Goal: Information Seeking & Learning: Learn about a topic

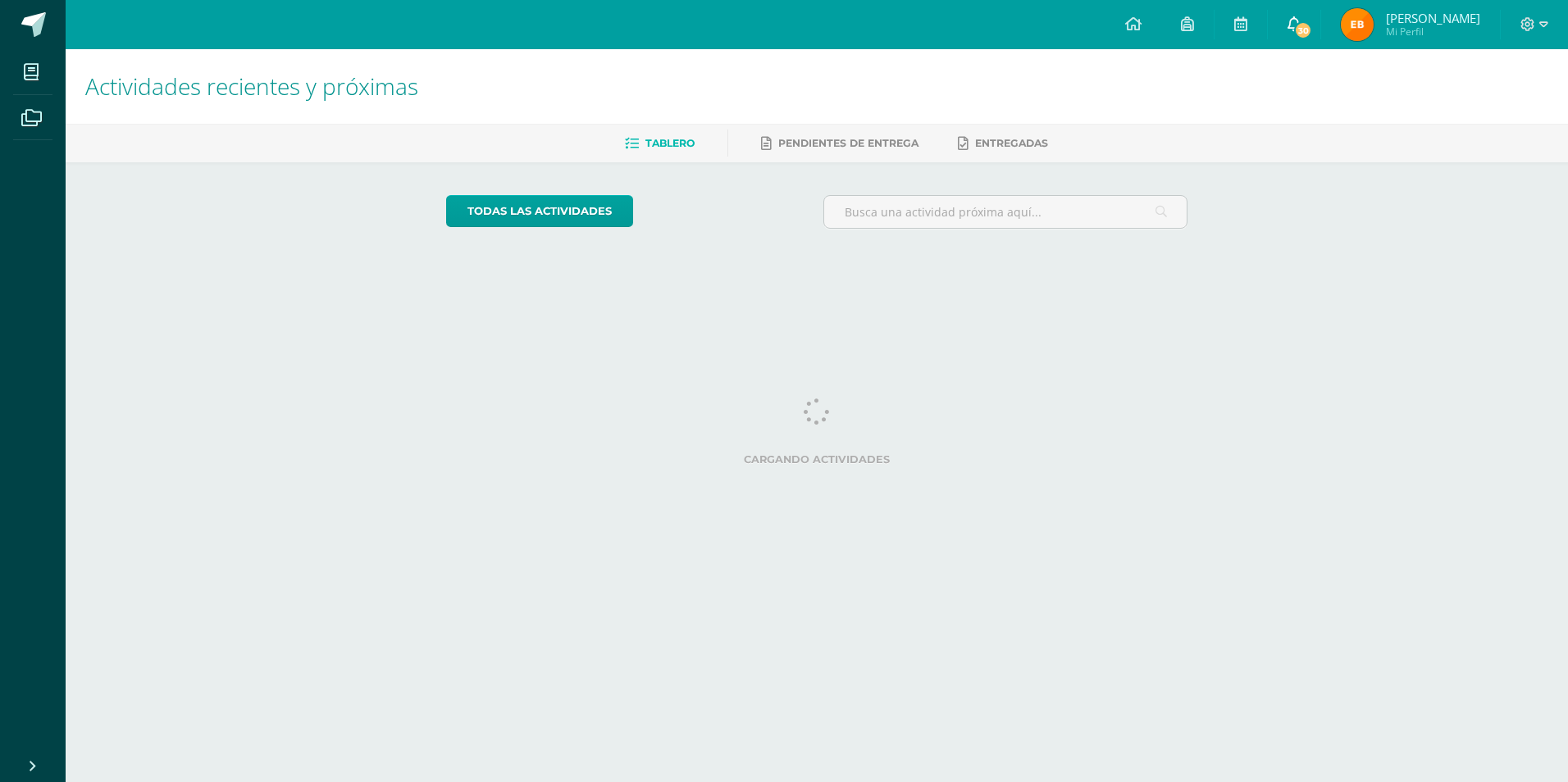
click at [1287, 27] on icon at bounding box center [1293, 23] width 13 height 15
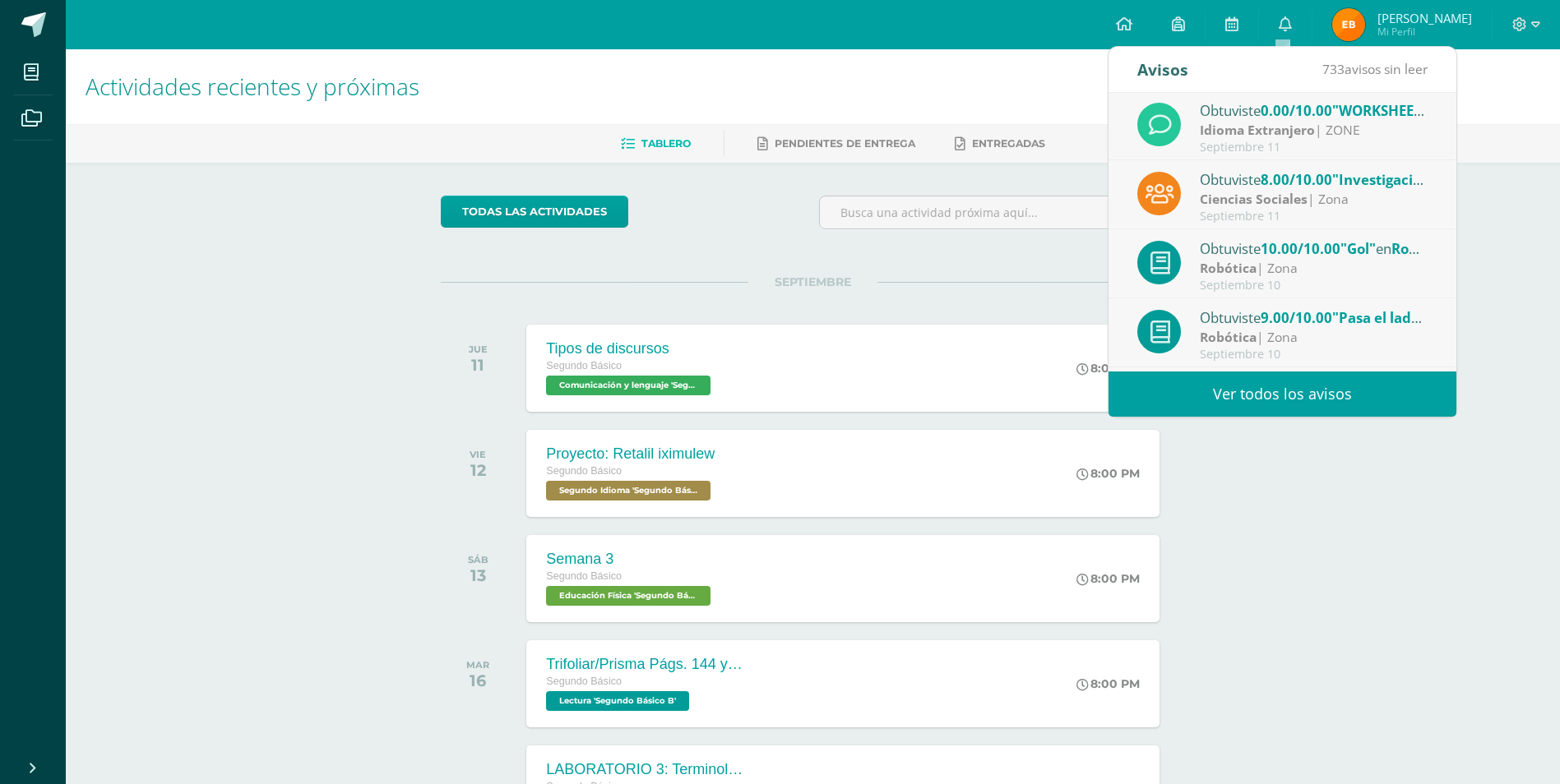
scroll to position [246, 0]
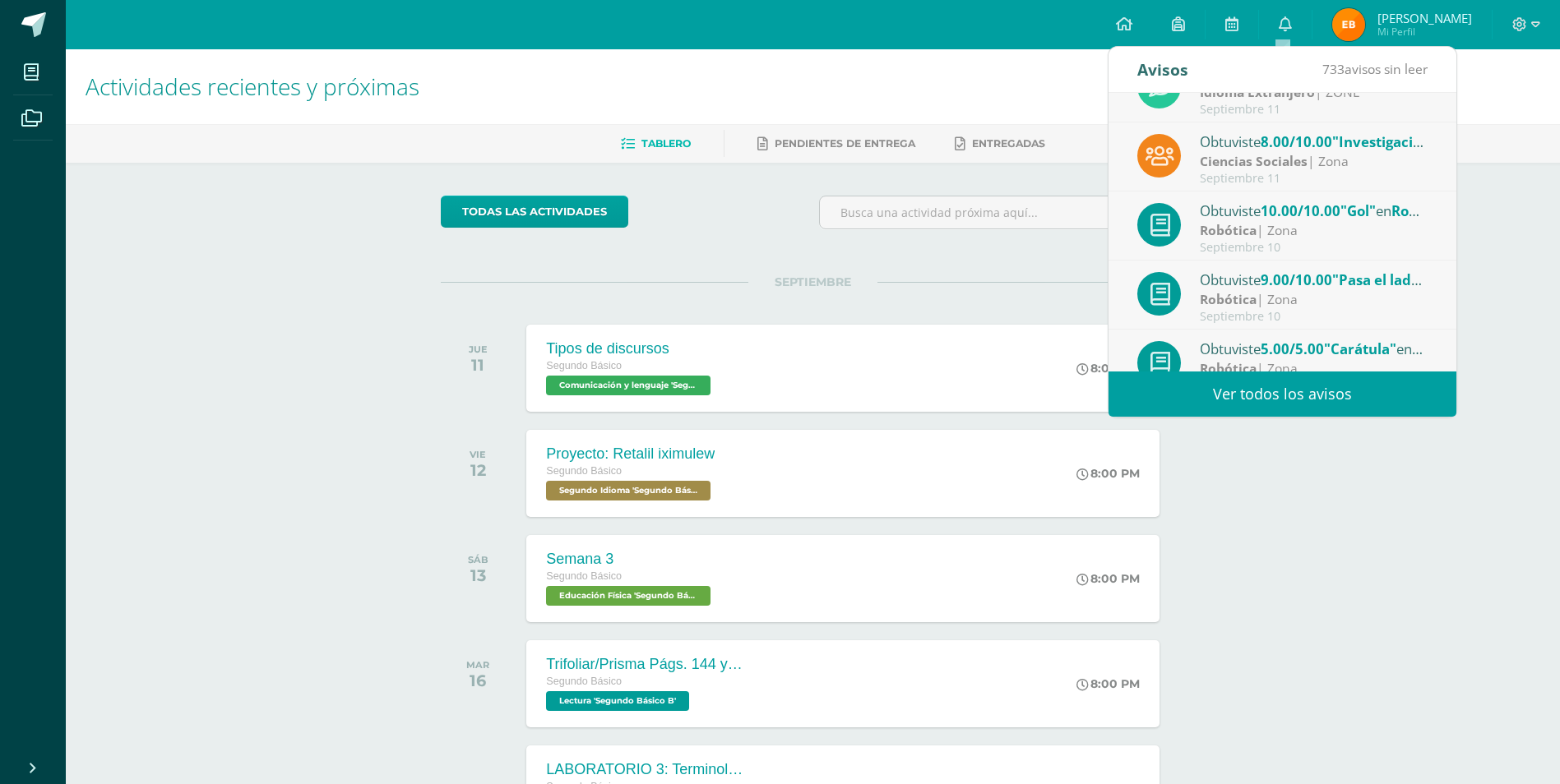
click at [1019, 259] on div "todas las Actividades No tienes actividades Échale un vistazo a los demás perío…" at bounding box center [813, 602] width 810 height 879
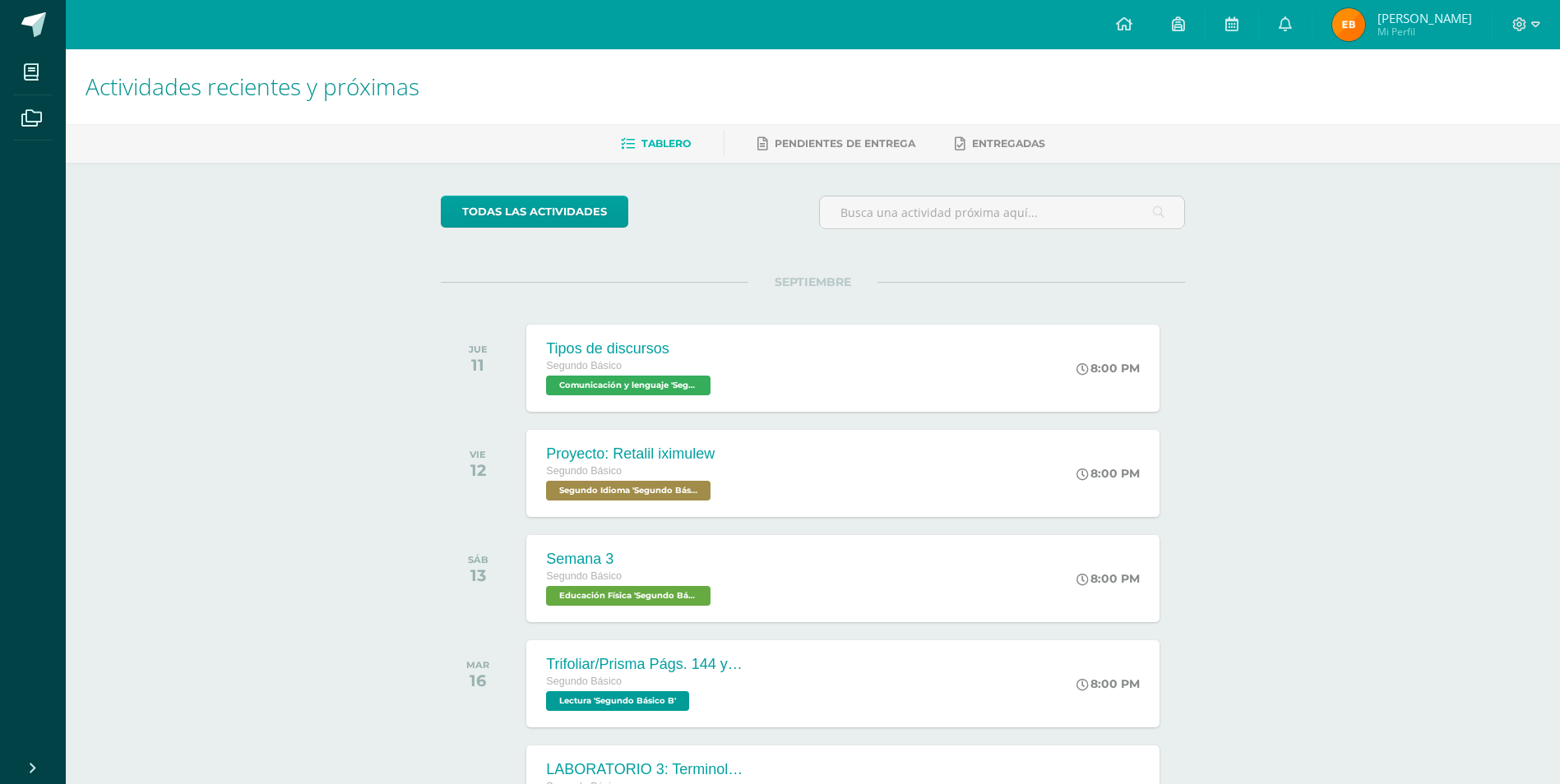
click at [1417, 37] on span "Mi Perfil" at bounding box center [1425, 31] width 95 height 14
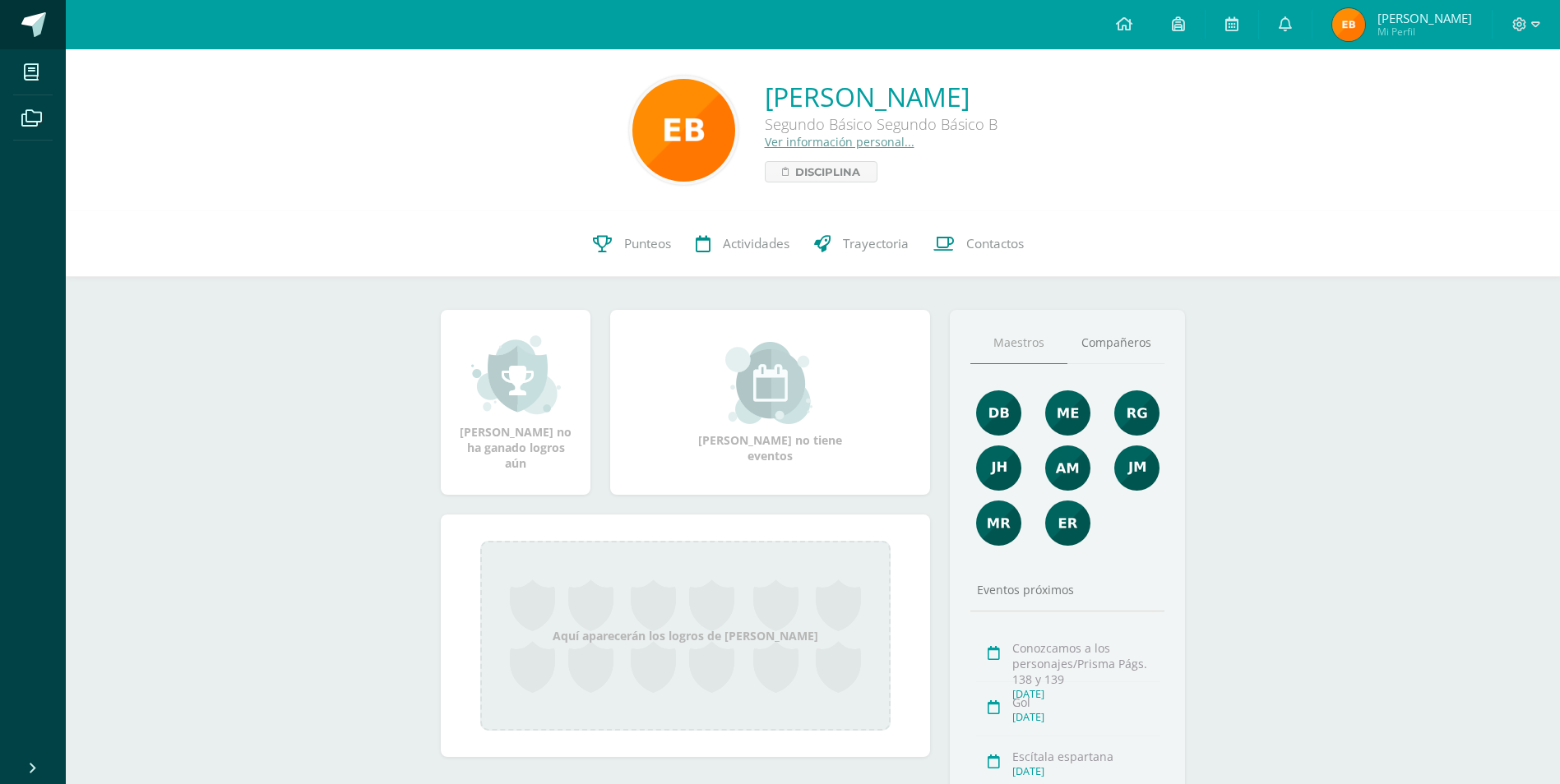
click at [22, 29] on span at bounding box center [33, 24] width 24 height 24
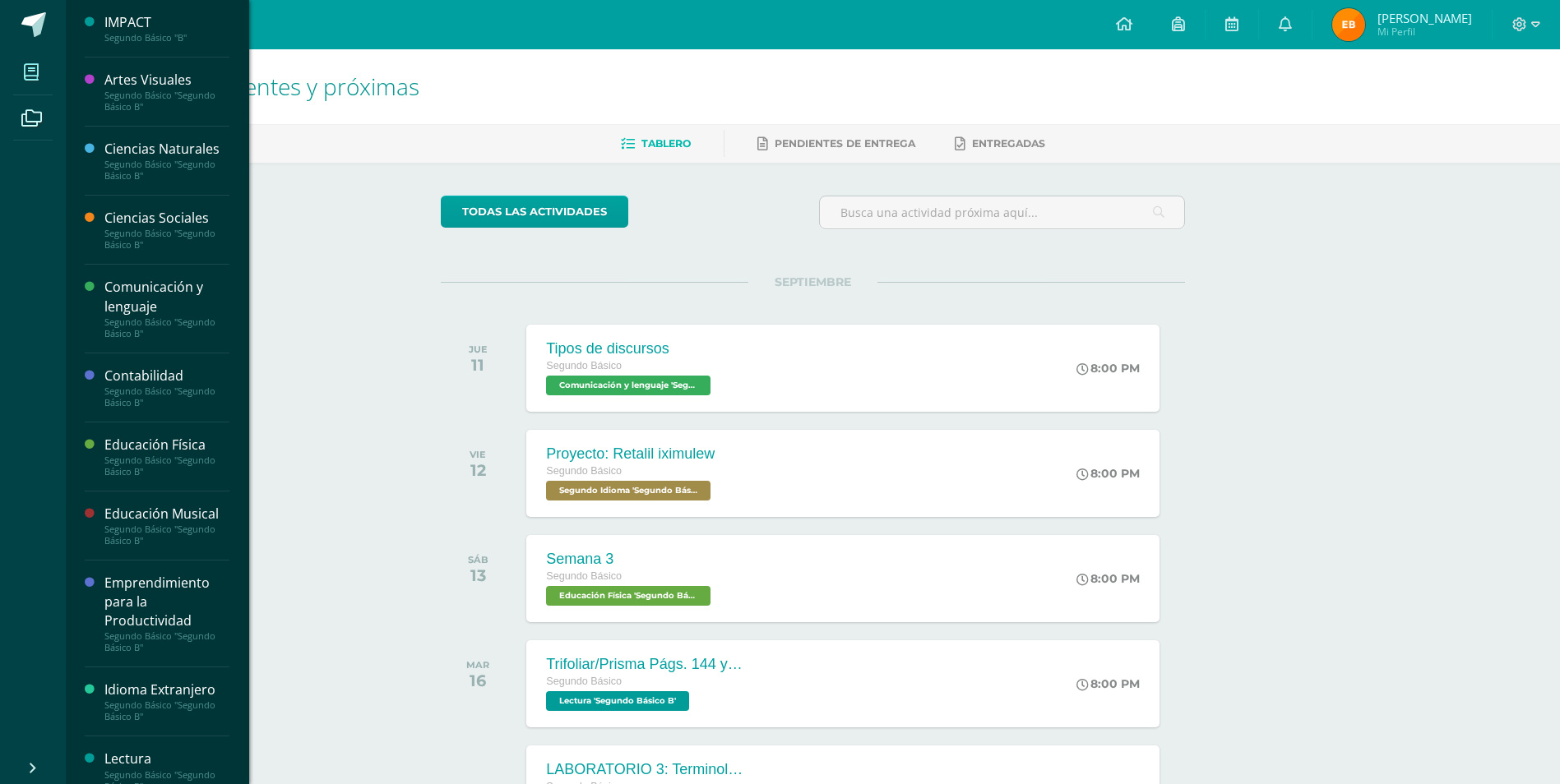
click at [36, 75] on icon at bounding box center [30, 72] width 15 height 17
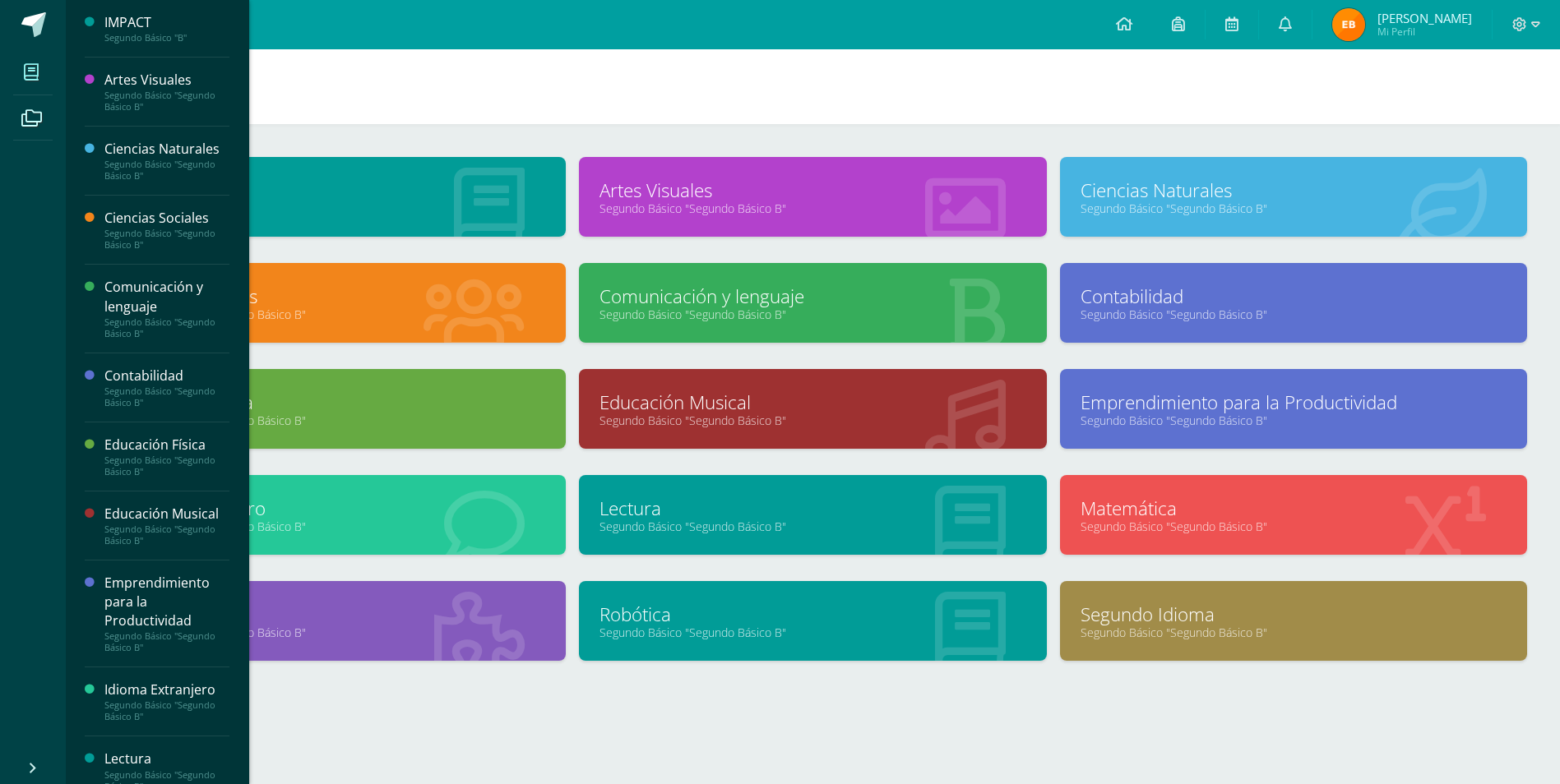
click at [28, 67] on icon at bounding box center [30, 72] width 15 height 17
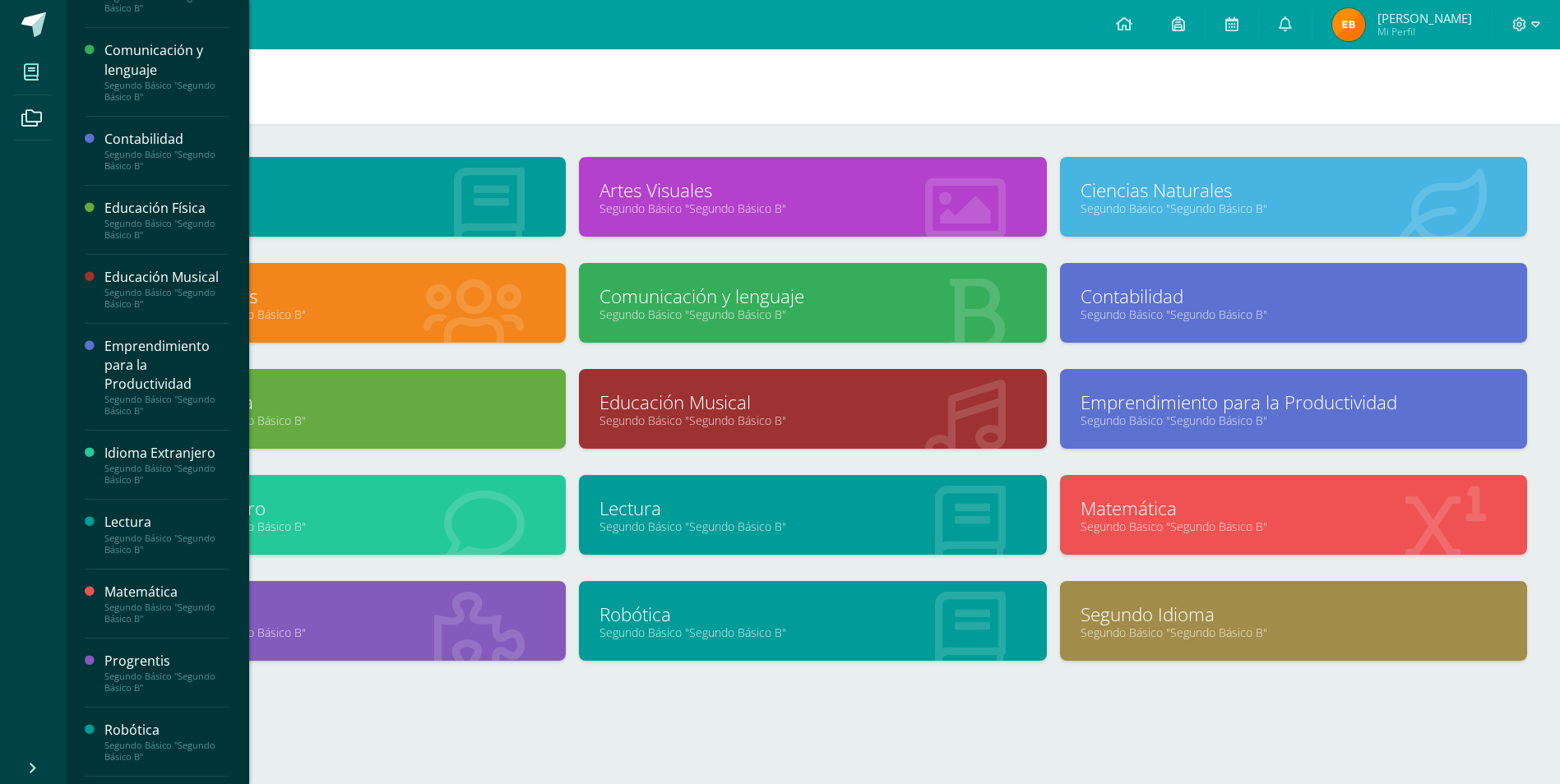
scroll to position [246, 0]
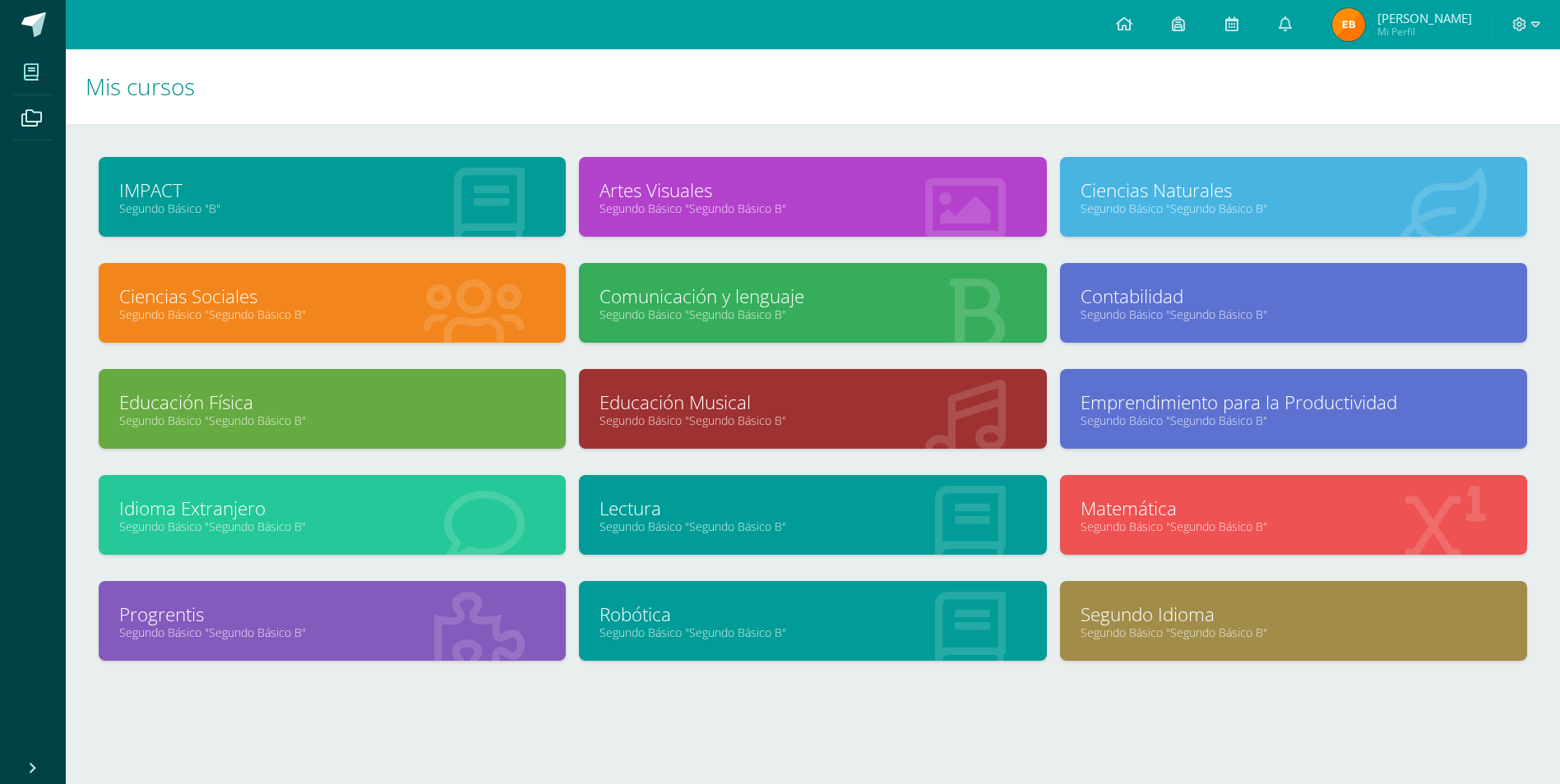
click at [1218, 297] on link "Contabilidad" at bounding box center [1294, 296] width 426 height 25
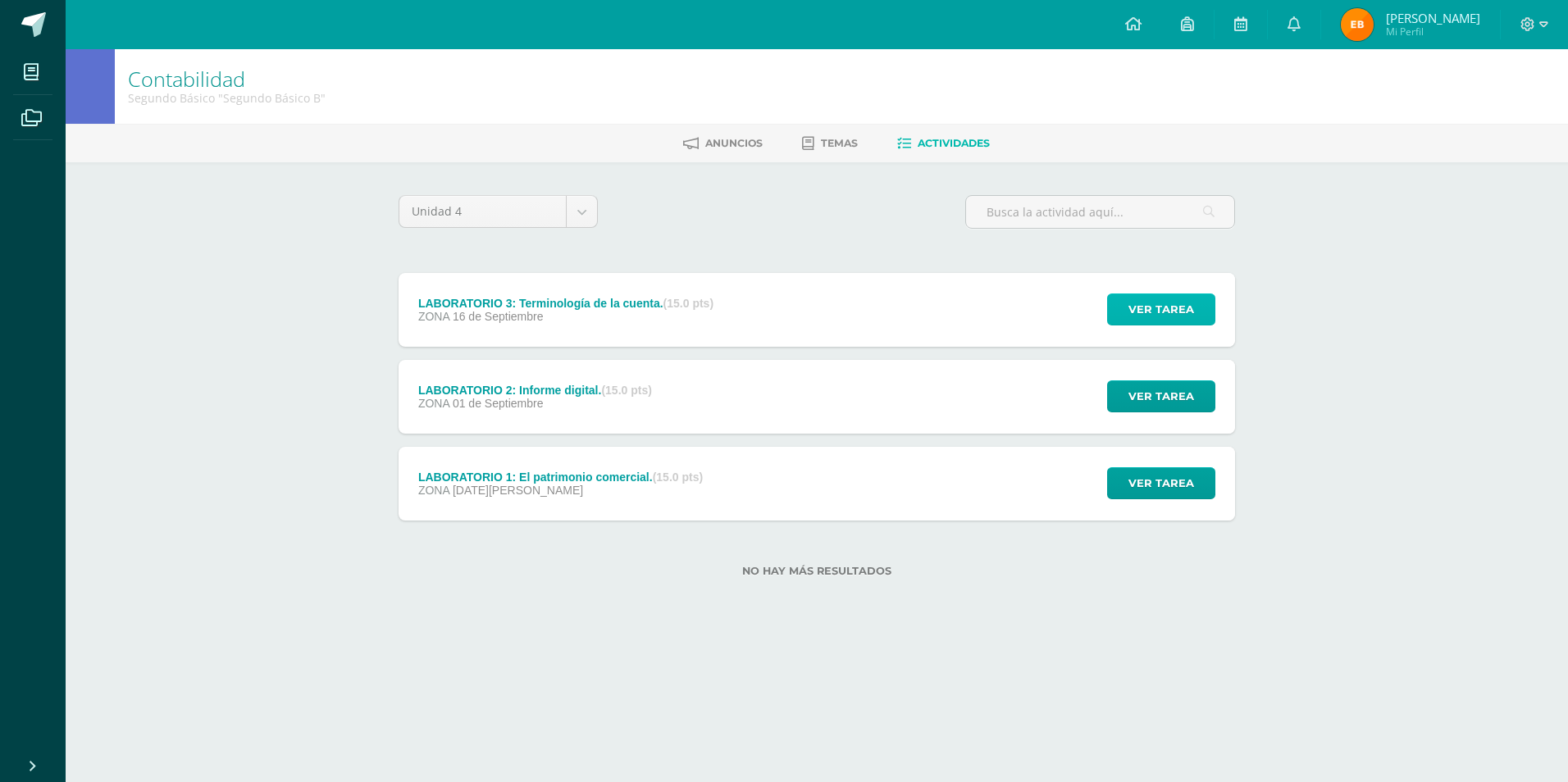
click at [1150, 309] on span "Ver tarea" at bounding box center [1160, 309] width 65 height 30
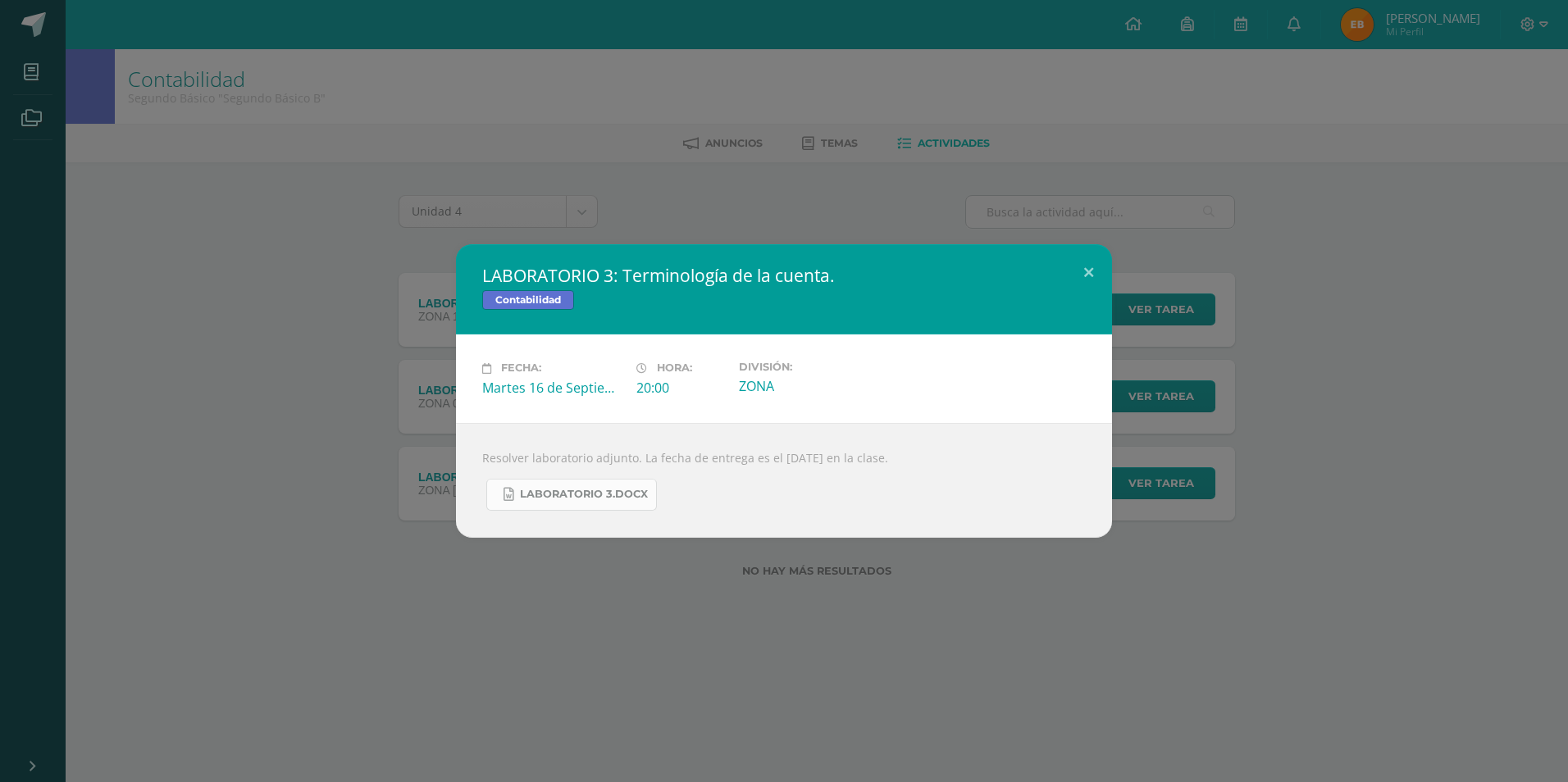
click at [578, 492] on span "LABORATORIO 3.docx" at bounding box center [583, 493] width 128 height 13
